Goal: Use online tool/utility: Utilize a website feature to perform a specific function

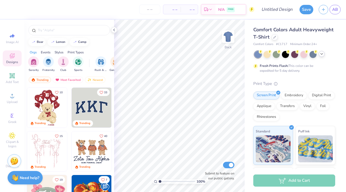
click at [321, 55] on icon at bounding box center [321, 54] width 4 height 4
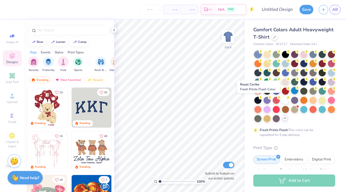
click at [291, 94] on div at bounding box center [294, 90] width 7 height 7
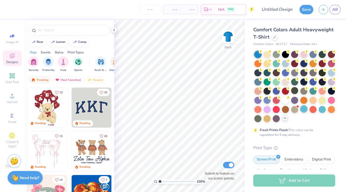
click at [300, 113] on div at bounding box center [303, 109] width 7 height 7
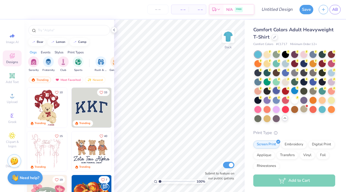
click at [279, 92] on div at bounding box center [275, 90] width 7 height 7
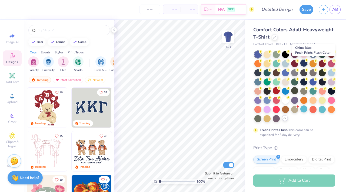
click at [307, 65] on div at bounding box center [303, 63] width 7 height 7
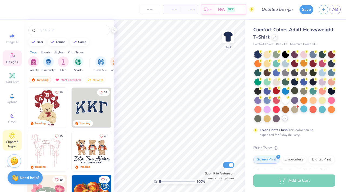
click at [13, 137] on icon at bounding box center [12, 135] width 3 height 3
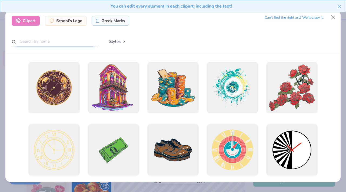
click at [62, 46] on input "text" at bounding box center [55, 41] width 86 height 10
type input "science"
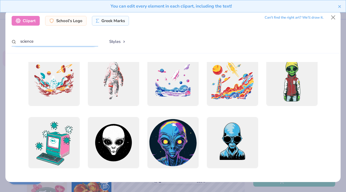
scroll to position [509, 0]
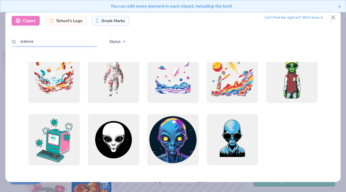
click at [50, 42] on input "science" at bounding box center [55, 41] width 86 height 10
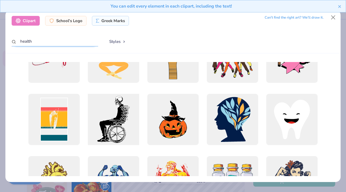
scroll to position [0, 0]
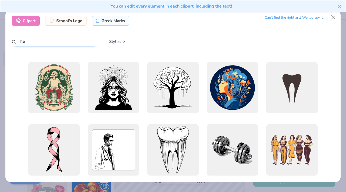
type input "h"
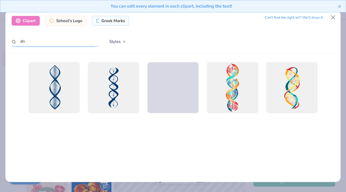
type input "d"
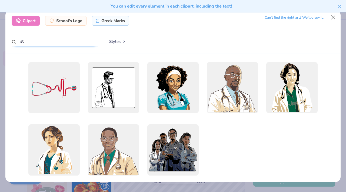
type input "s"
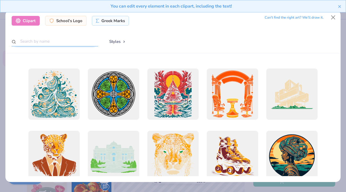
scroll to position [757, 0]
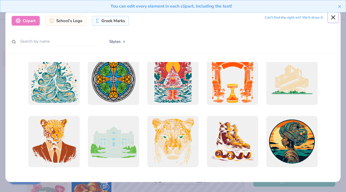
click at [334, 17] on button "Close" at bounding box center [333, 17] width 10 height 10
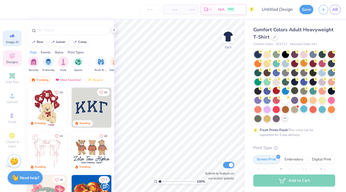
click at [12, 40] on span "Image AI" at bounding box center [12, 42] width 13 height 4
select select "4"
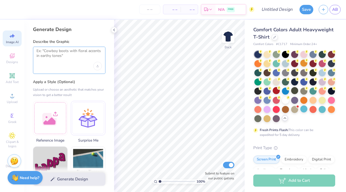
click at [57, 55] on textarea at bounding box center [68, 55] width 65 height 13
type textarea ","
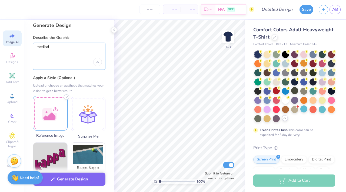
scroll to position [0, 0]
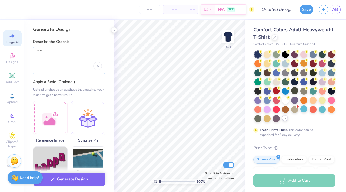
type textarea "m"
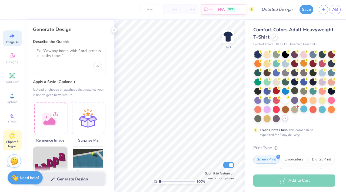
click at [12, 136] on icon at bounding box center [12, 135] width 3 height 3
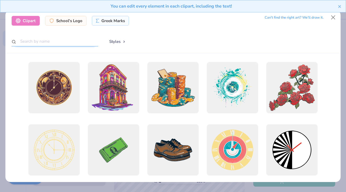
click at [43, 43] on input "text" at bounding box center [55, 41] width 86 height 10
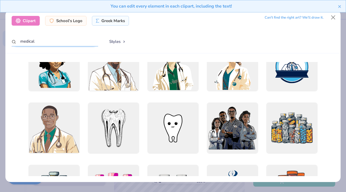
scroll to position [322, 0]
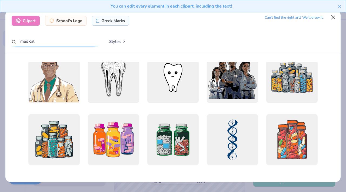
type input "medical"
click at [332, 19] on button "Close" at bounding box center [333, 17] width 10 height 10
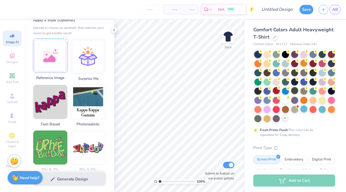
scroll to position [68, 0]
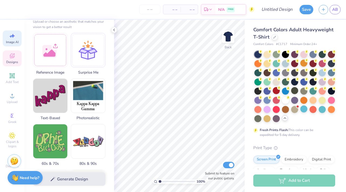
click at [11, 63] on span "Designs" at bounding box center [12, 62] width 12 height 4
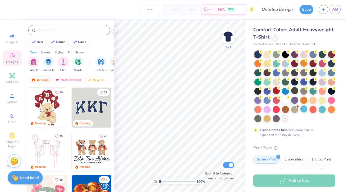
click at [60, 28] on input "text" at bounding box center [71, 30] width 69 height 5
type input "medical"
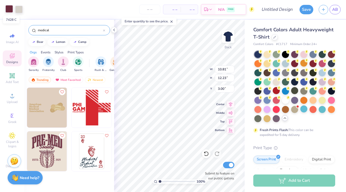
click at [10, 10] on div at bounding box center [9, 9] width 8 height 8
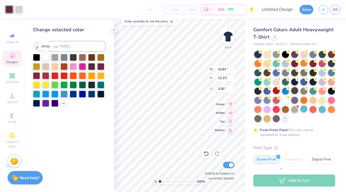
click at [46, 56] on div at bounding box center [45, 56] width 7 height 7
click at [18, 8] on div at bounding box center [19, 9] width 8 height 8
click at [63, 103] on icon at bounding box center [63, 103] width 4 height 4
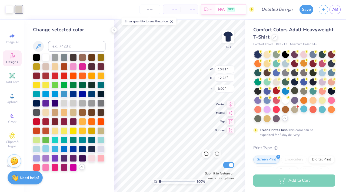
click at [45, 151] on div at bounding box center [45, 148] width 7 height 7
click at [38, 151] on div at bounding box center [36, 148] width 7 height 7
click at [44, 149] on div at bounding box center [45, 148] width 7 height 7
click at [56, 149] on div at bounding box center [54, 148] width 7 height 7
click at [46, 145] on div at bounding box center [45, 148] width 7 height 7
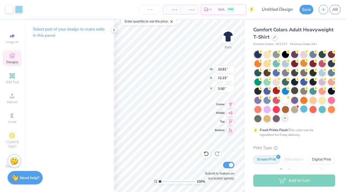
type input "5.37"
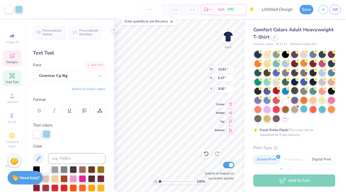
scroll to position [4, 1]
type input "5.41"
type input "2.05"
type input "6.71"
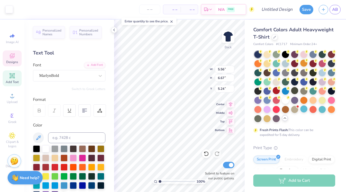
type input "5.24"
type input "8.70"
type input "10.44"
type input "1.47"
click at [208, 154] on icon at bounding box center [206, 154] width 5 height 5
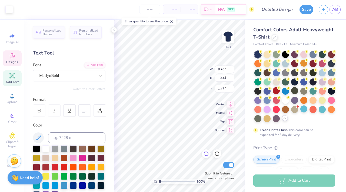
type input "5.56"
type input "6.67"
click at [208, 154] on icon at bounding box center [206, 154] width 5 height 5
type input "8.56"
type input "8.93"
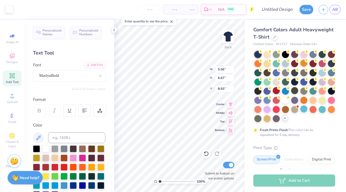
type input "5.56"
type input "6.67"
click at [207, 153] on icon at bounding box center [206, 154] width 5 height 5
type input "8.56"
